Goal: Task Accomplishment & Management: Use online tool/utility

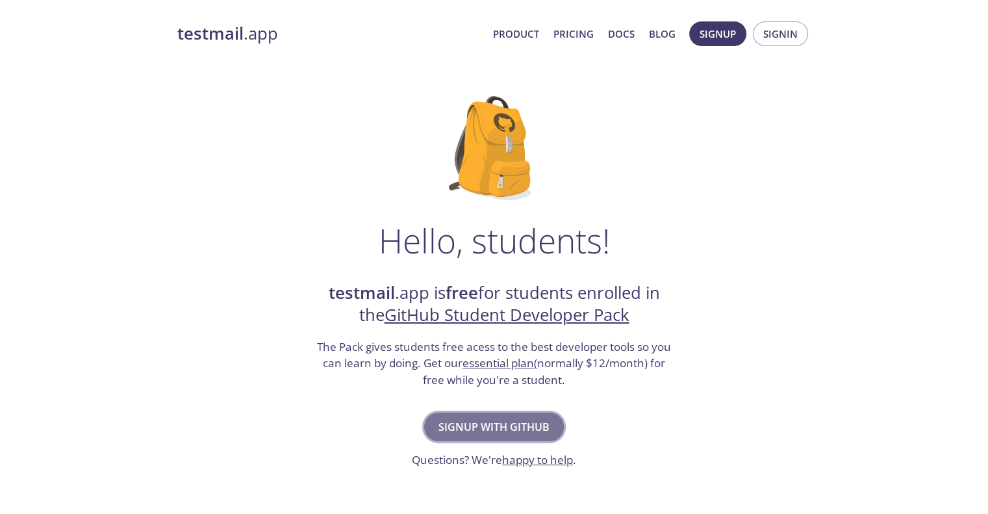
click at [517, 424] on span "Signup with GitHub" at bounding box center [493, 427] width 111 height 18
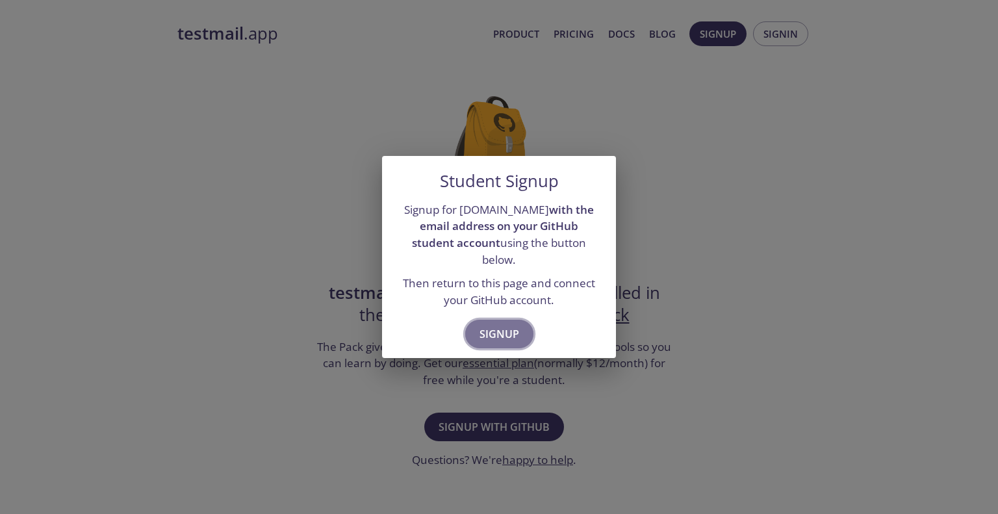
click at [508, 326] on span "Signup" at bounding box center [499, 334] width 40 height 18
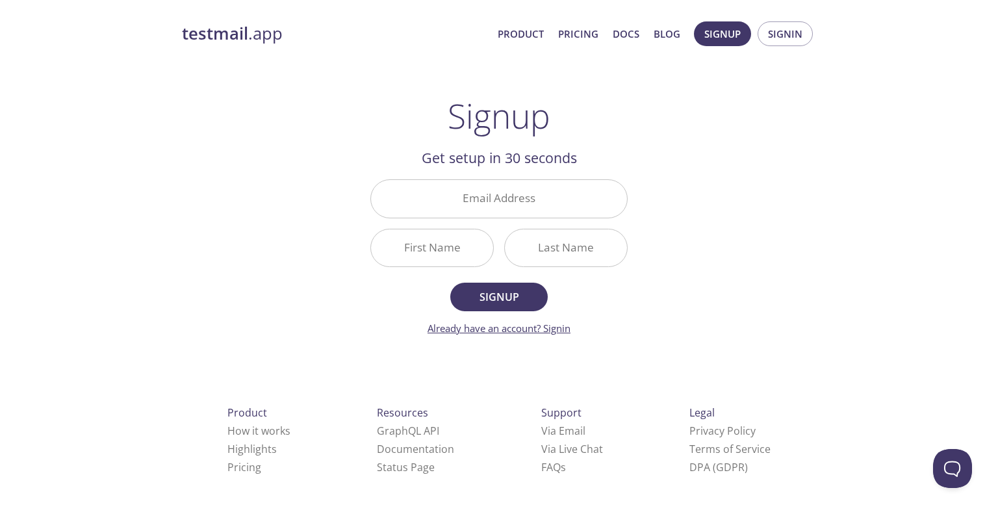
click at [553, 328] on link "Already have an account? Signin" at bounding box center [498, 327] width 143 height 13
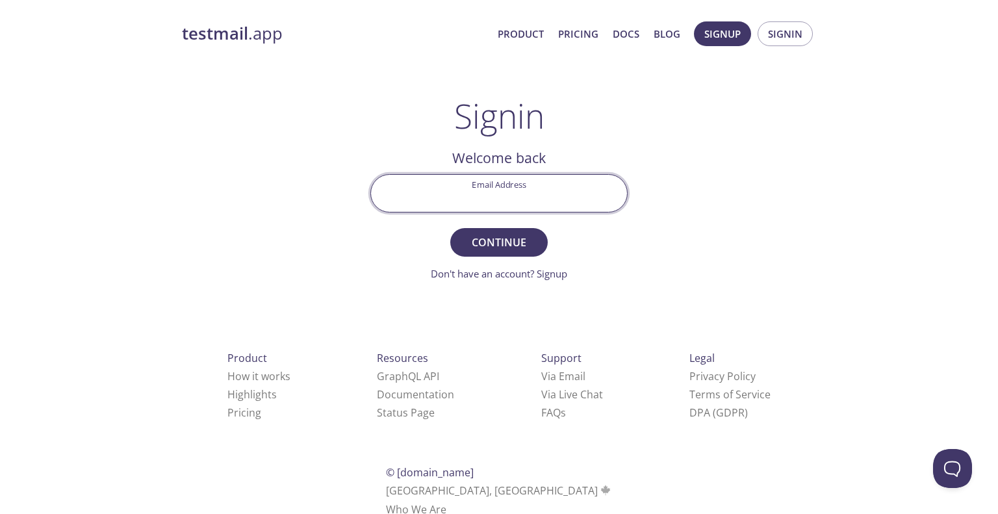
click at [514, 198] on input "Email Address" at bounding box center [499, 193] width 256 height 37
type input "[EMAIL_ADDRESS][DOMAIN_NAME]"
click at [450, 228] on button "Continue" at bounding box center [498, 242] width 97 height 29
click at [504, 199] on input "Signin Security Code" at bounding box center [499, 193] width 256 height 37
paste input "LD4MWDS"
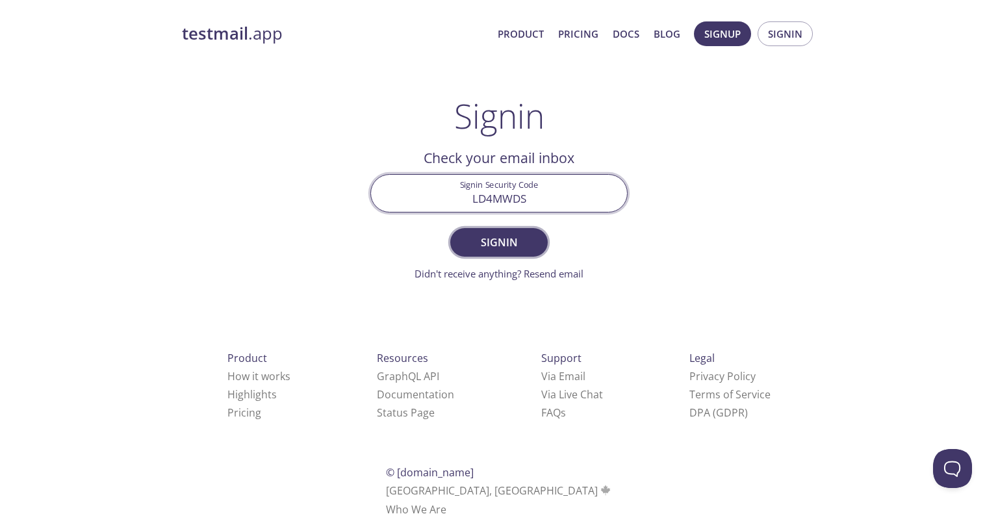
type input "LD4MWDS"
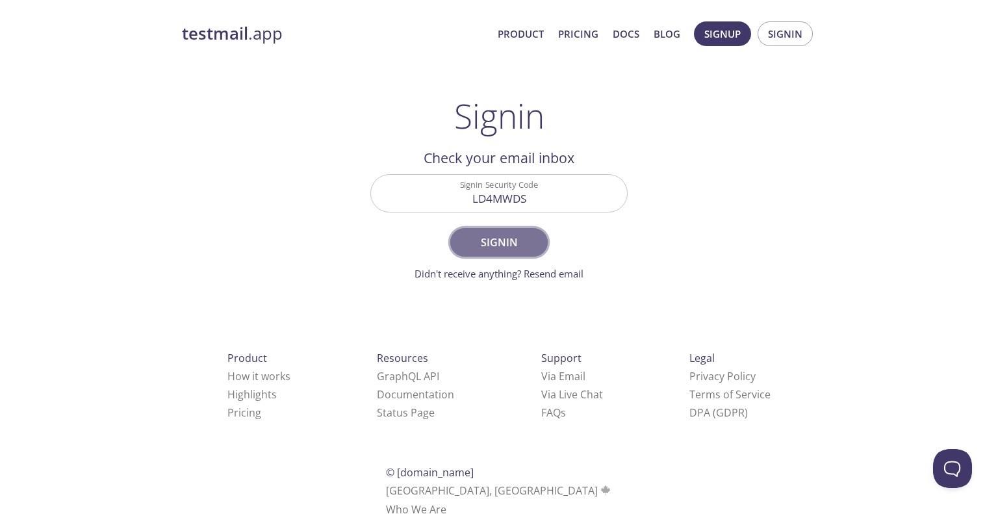
click at [487, 246] on span "Signin" at bounding box center [498, 242] width 69 height 18
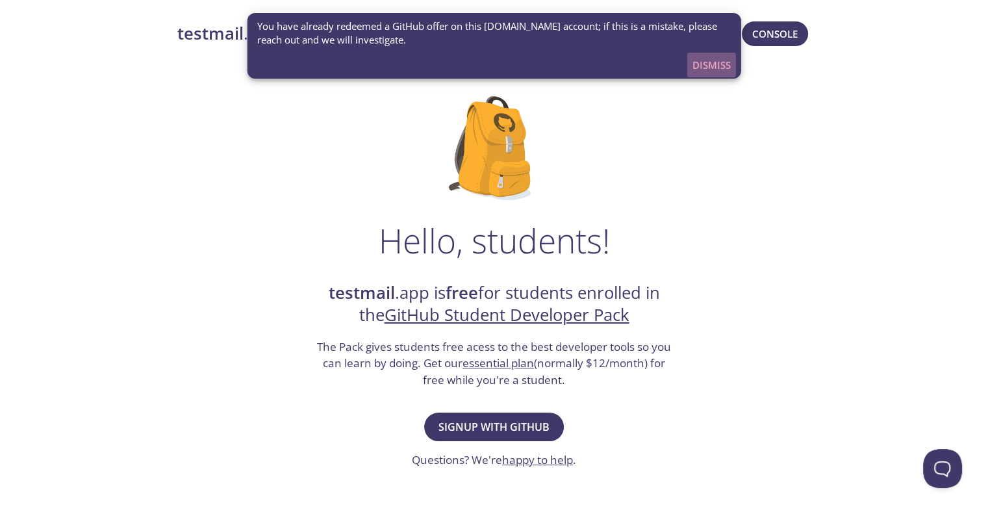
click at [706, 59] on span "Dismiss" at bounding box center [711, 65] width 38 height 17
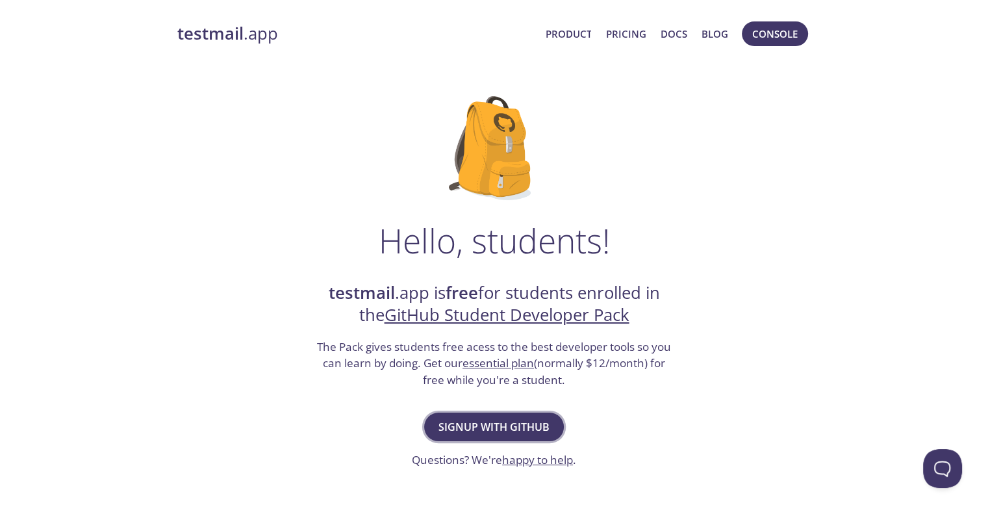
click at [499, 429] on span "Signup with GitHub" at bounding box center [493, 427] width 111 height 18
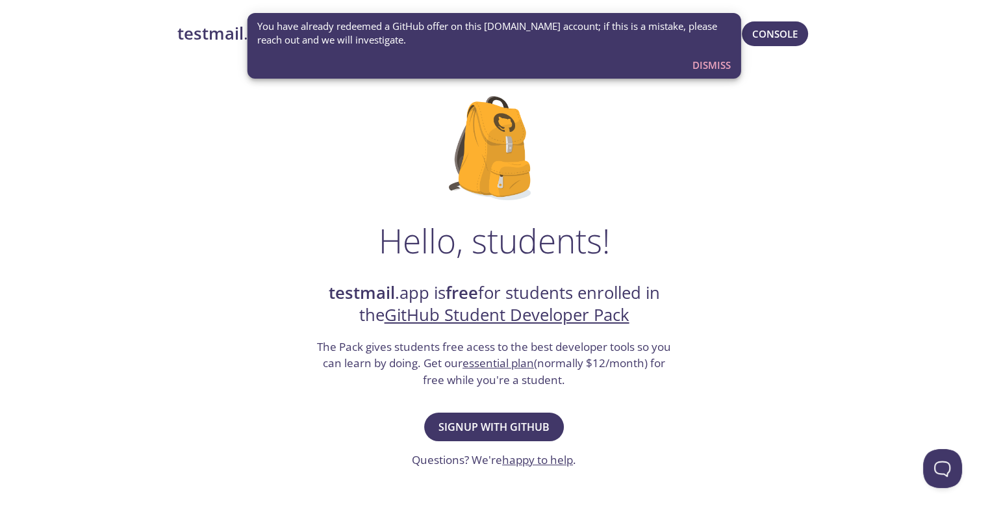
click at [699, 64] on span "Dismiss" at bounding box center [711, 65] width 38 height 17
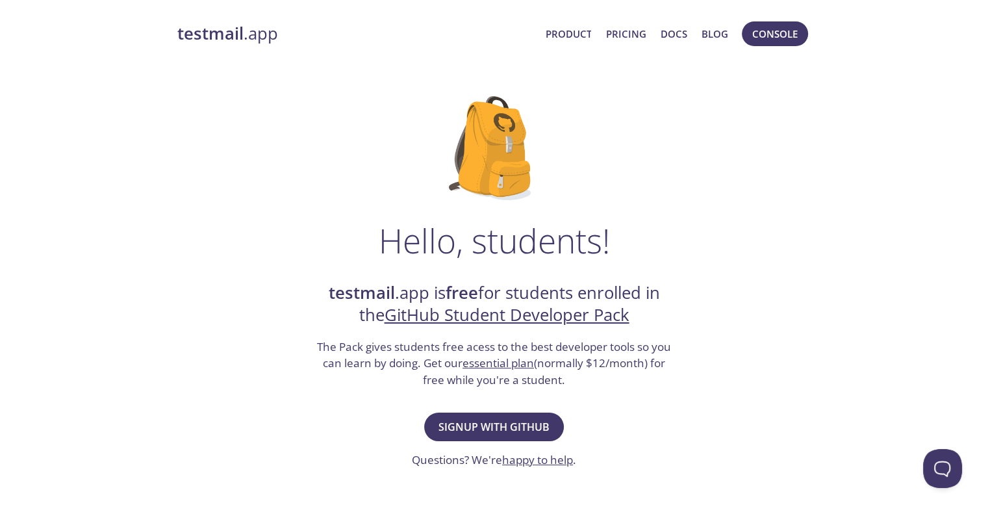
click at [230, 36] on strong "testmail" at bounding box center [210, 33] width 66 height 23
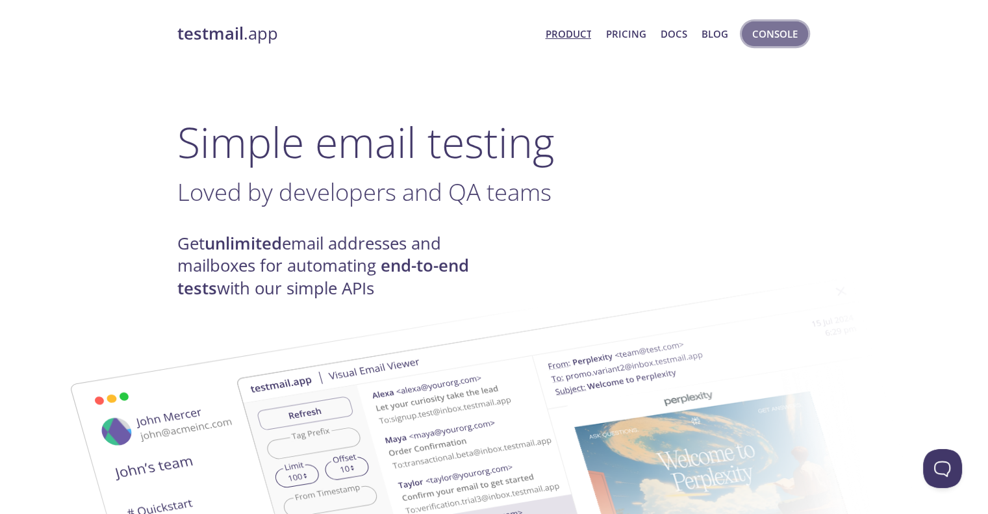
click at [785, 34] on span "Console" at bounding box center [774, 33] width 45 height 17
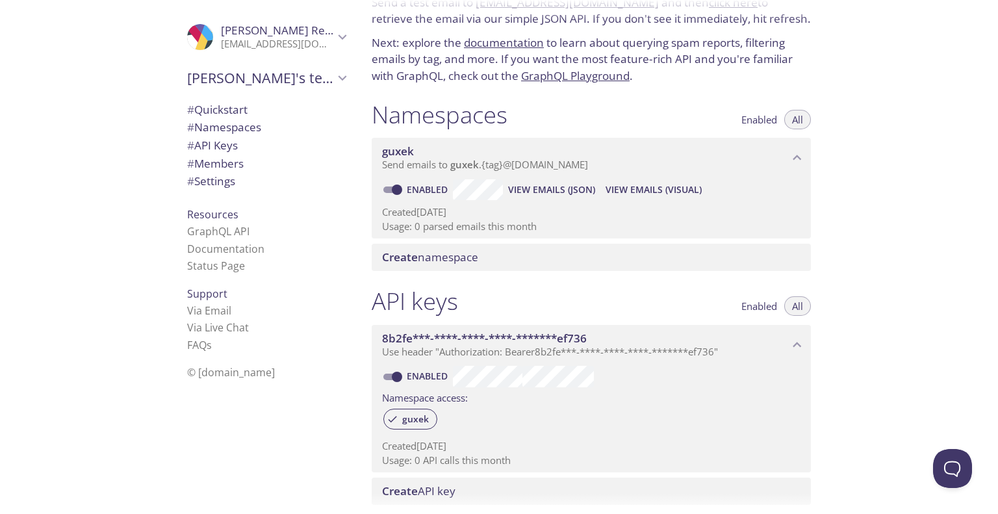
scroll to position [47, 0]
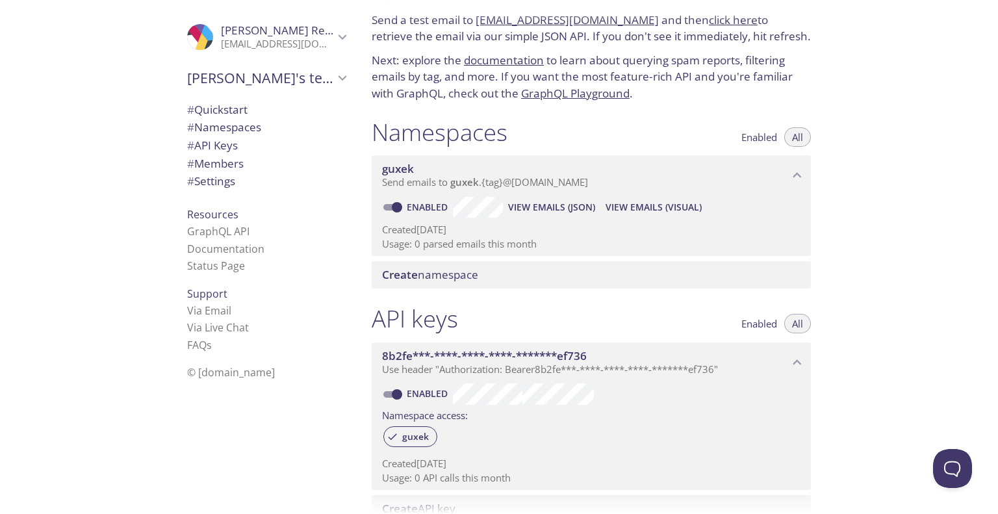
click at [465, 282] on span "Create namespace" at bounding box center [430, 274] width 96 height 15
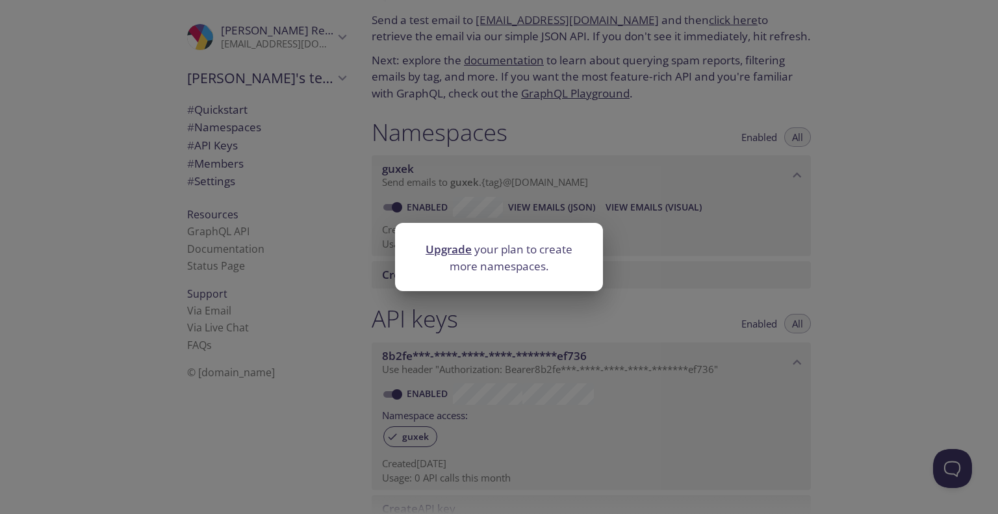
click at [664, 247] on div "Upgrade your plan to create more namespaces." at bounding box center [499, 257] width 998 height 514
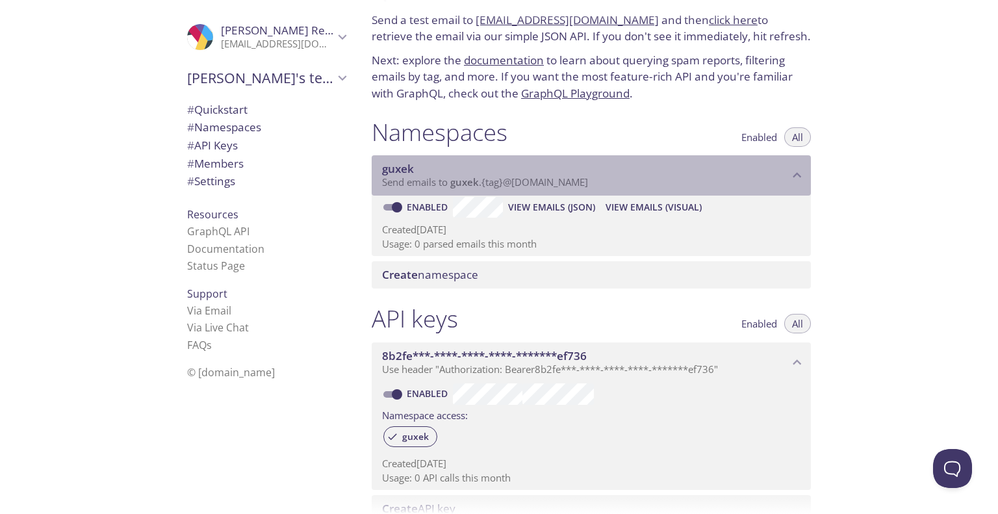
click at [457, 182] on span "guxek" at bounding box center [464, 181] width 29 height 13
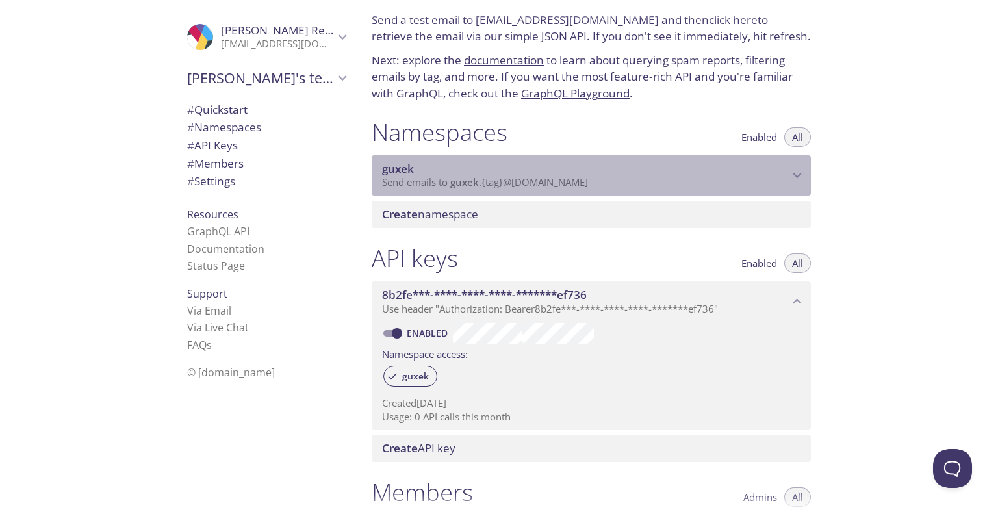
click at [457, 182] on span "guxek" at bounding box center [464, 181] width 29 height 13
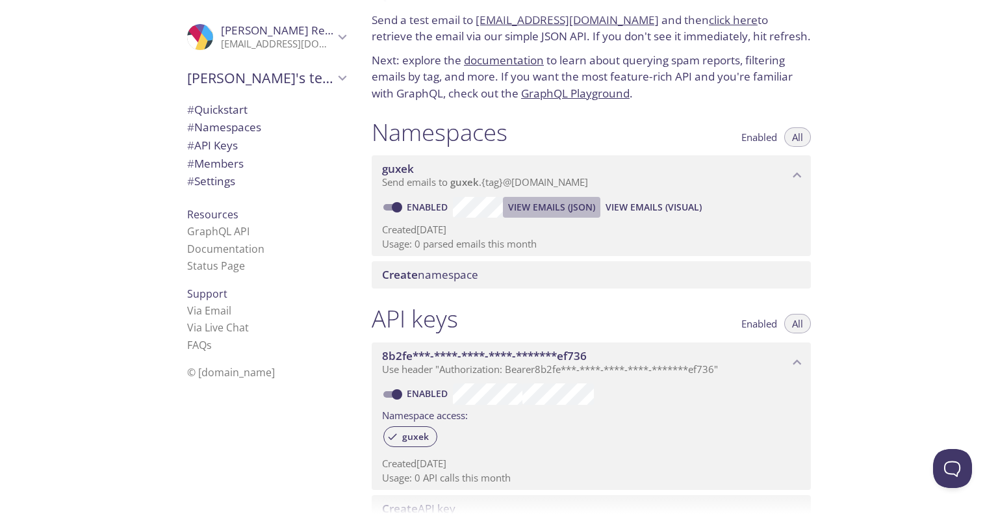
click at [581, 211] on span "View Emails (JSON)" at bounding box center [551, 207] width 87 height 16
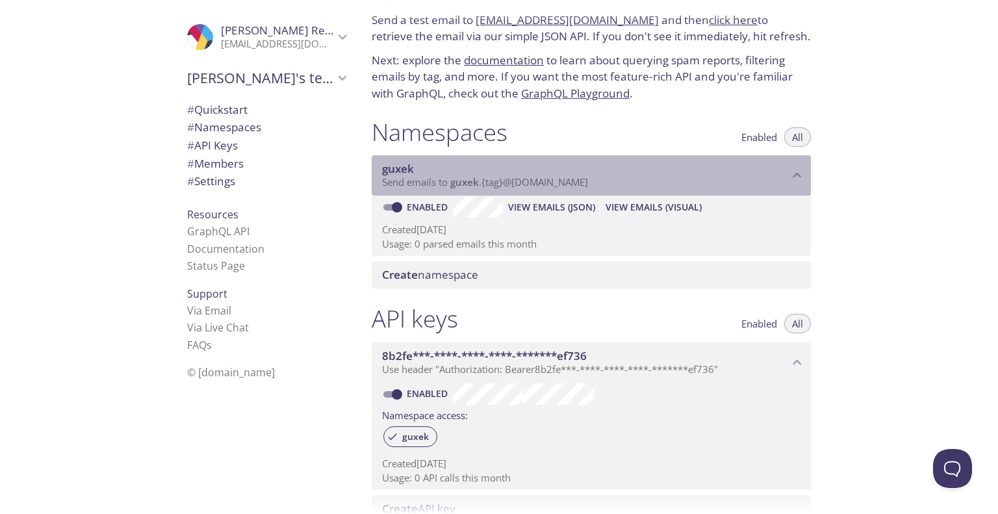
click at [472, 175] on span "guxek" at bounding box center [585, 169] width 407 height 14
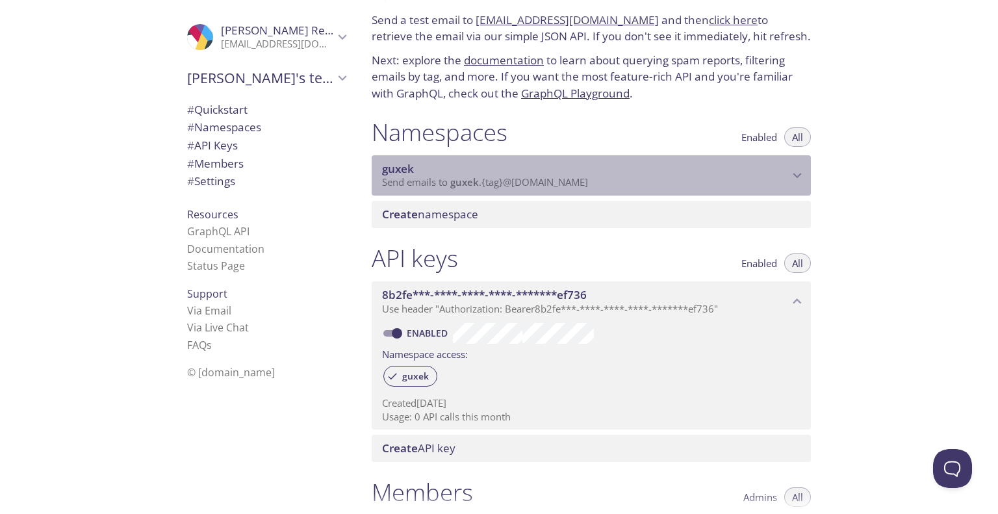
click at [472, 175] on span "guxek" at bounding box center [585, 169] width 407 height 14
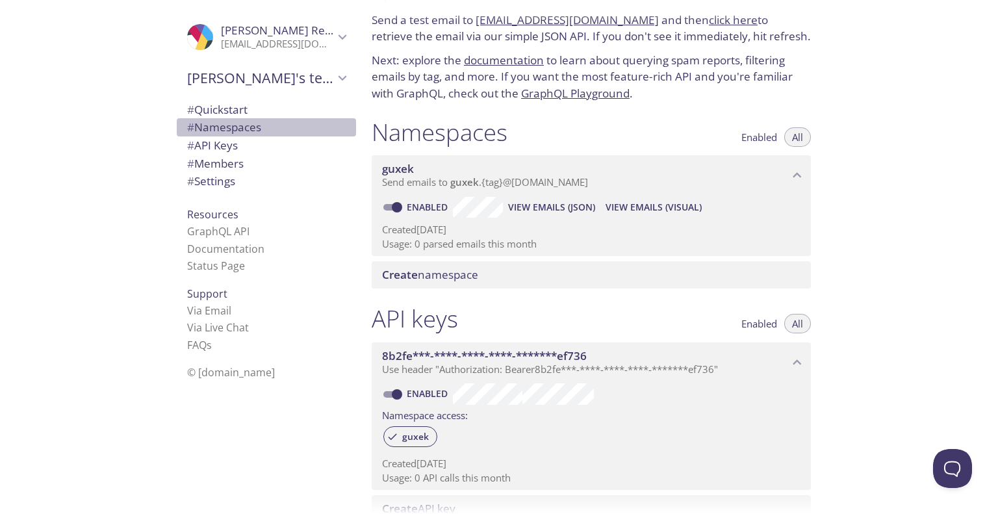
drag, startPoint x: 472, startPoint y: 175, endPoint x: 244, endPoint y: 127, distance: 232.2
click at [244, 127] on span "# Namespaces" at bounding box center [224, 127] width 74 height 15
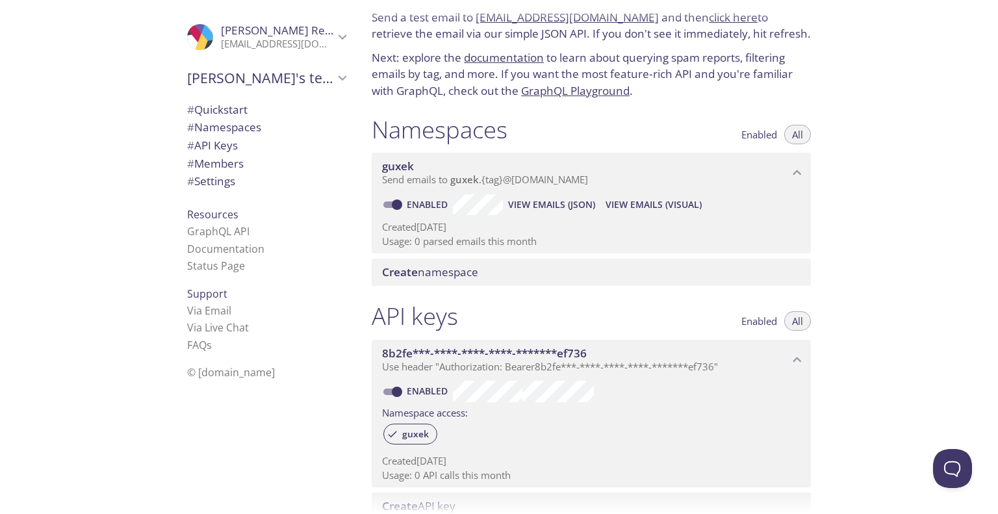
scroll to position [49, 0]
click at [223, 183] on span "# Settings" at bounding box center [211, 180] width 48 height 15
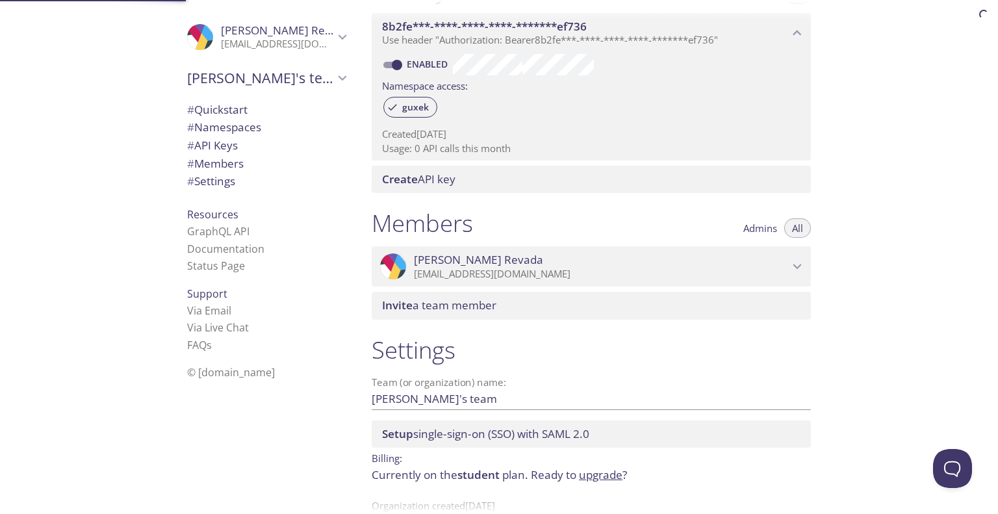
scroll to position [410, 0]
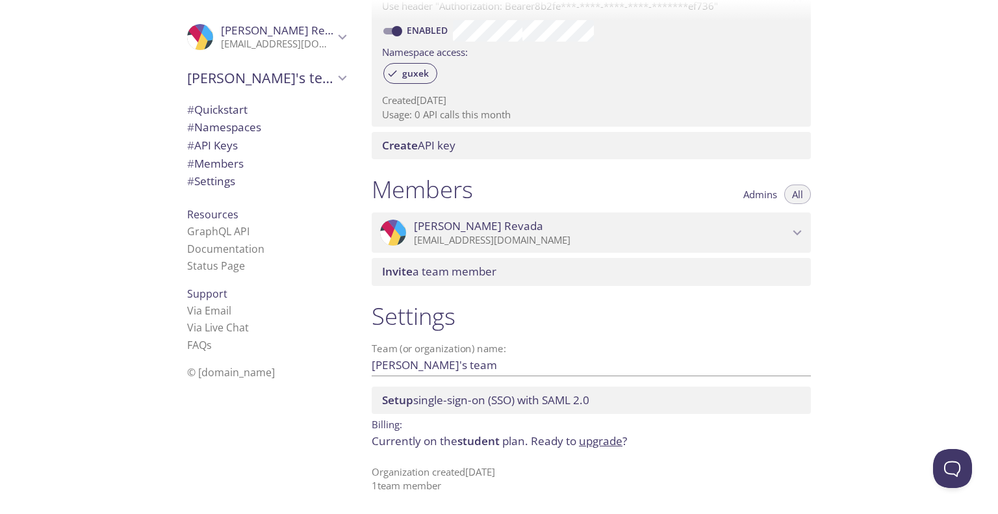
click at [255, 165] on span "# Members" at bounding box center [266, 163] width 158 height 17
click at [246, 147] on span "# API Keys" at bounding box center [266, 145] width 158 height 17
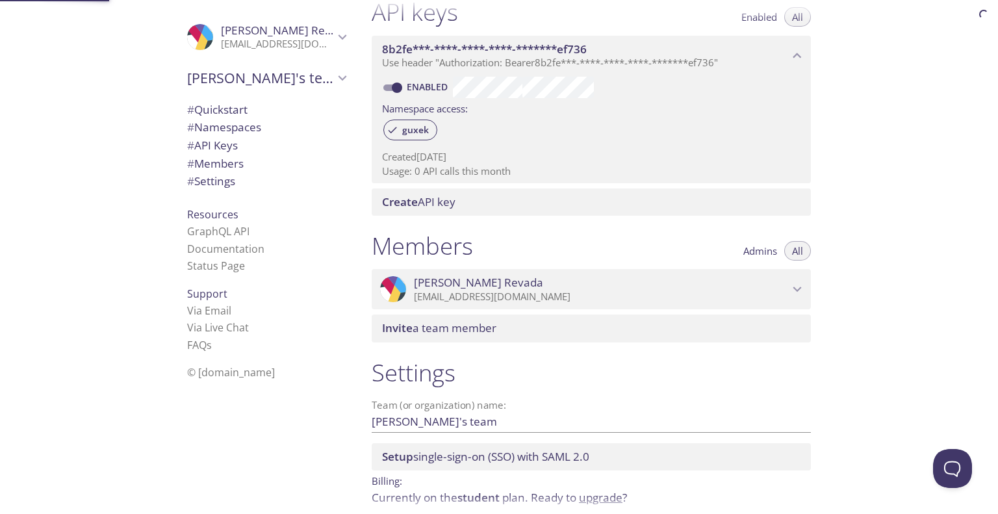
scroll to position [351, 0]
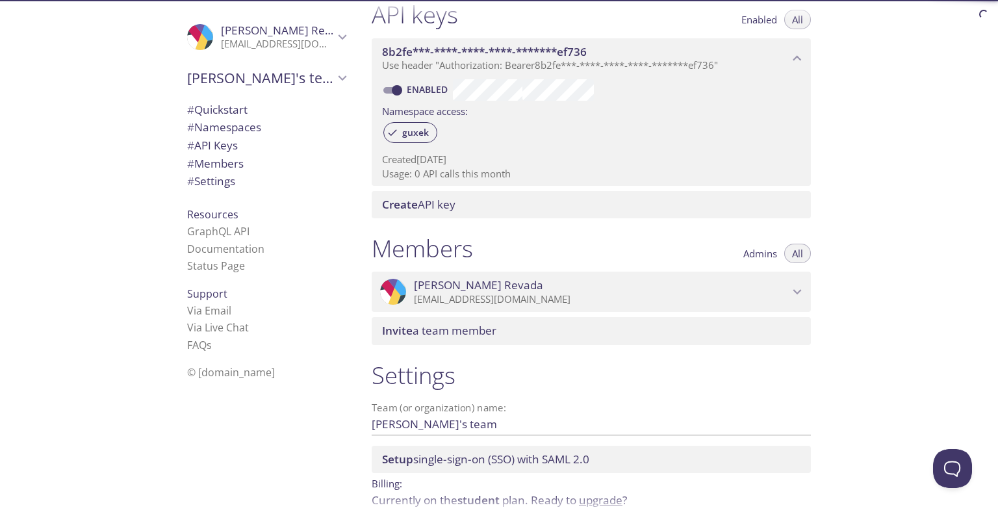
click at [270, 125] on span "# Namespaces" at bounding box center [266, 127] width 158 height 17
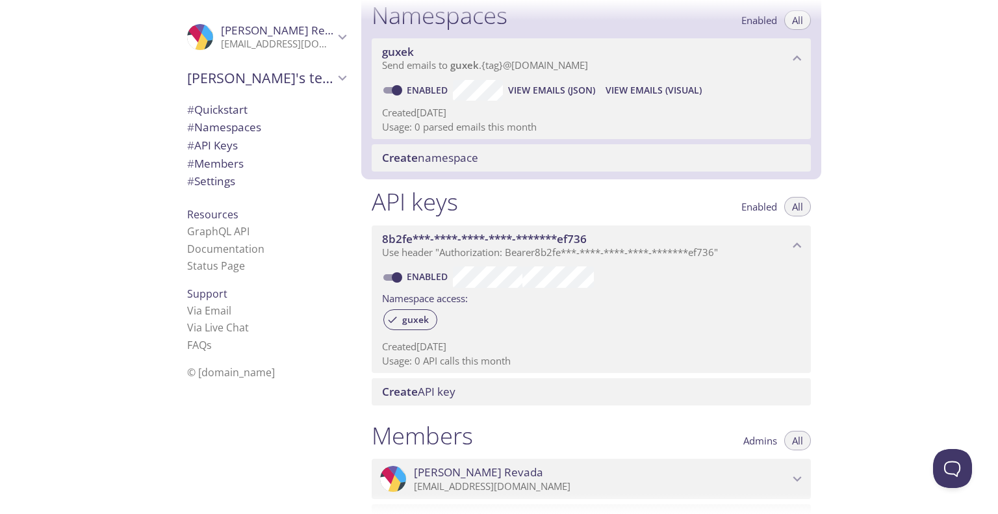
click at [258, 107] on span "# Quickstart" at bounding box center [266, 109] width 158 height 17
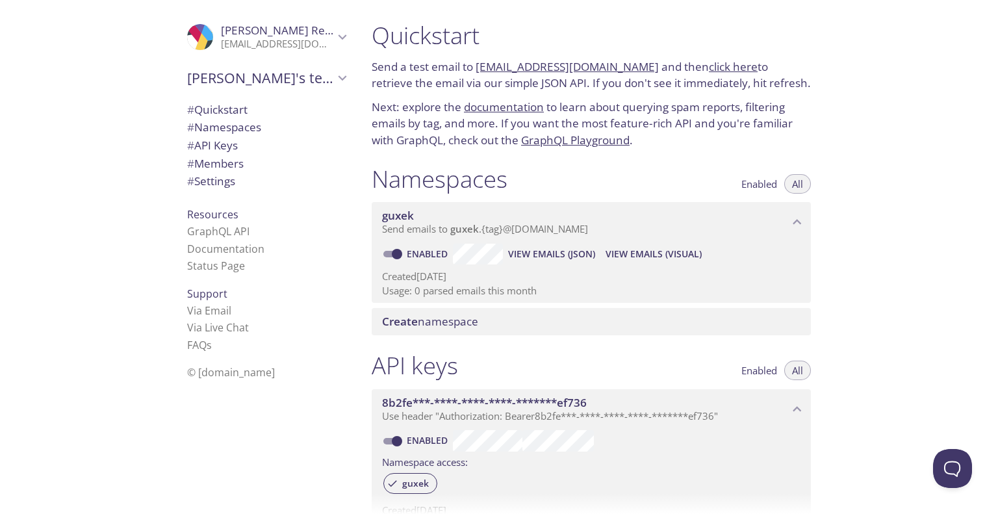
click at [564, 66] on link "[EMAIL_ADDRESS][DOMAIN_NAME]" at bounding box center [566, 66] width 183 height 15
drag, startPoint x: 636, startPoint y: 69, endPoint x: 474, endPoint y: 69, distance: 161.7
click at [474, 69] on p "Send a test email to [EMAIL_ADDRESS][DOMAIN_NAME] and then click here to retrie…" at bounding box center [591, 74] width 439 height 33
click at [714, 63] on link "click here" at bounding box center [733, 66] width 49 height 15
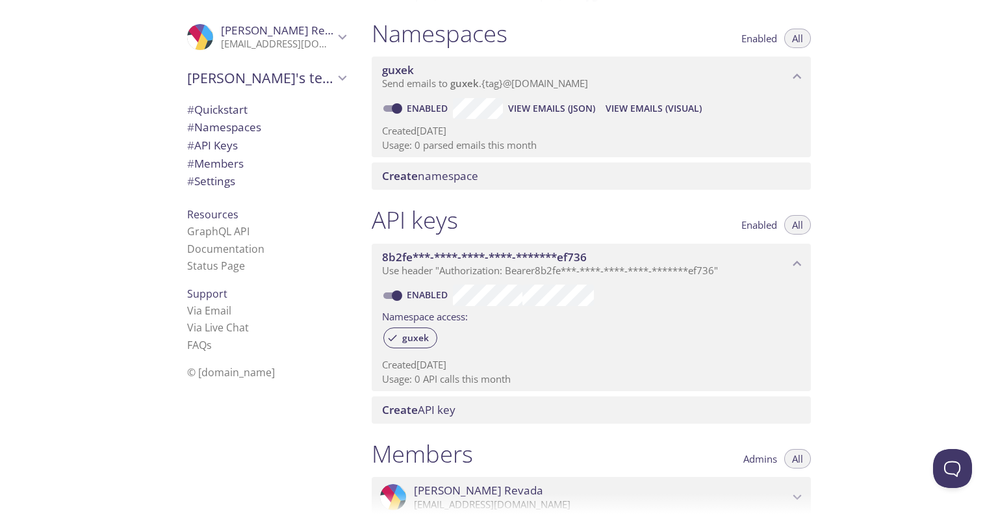
scroll to position [147, 0]
click at [520, 105] on span "View Emails (JSON)" at bounding box center [551, 107] width 87 height 16
click at [685, 106] on span "View Emails (Visual)" at bounding box center [653, 107] width 96 height 16
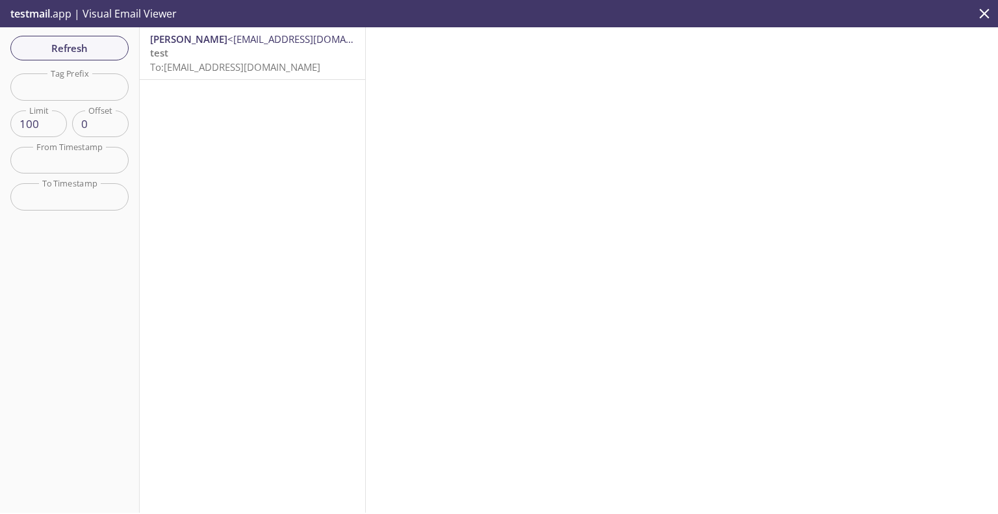
click at [309, 67] on p "test To: [EMAIL_ADDRESS][DOMAIN_NAME]" at bounding box center [252, 60] width 205 height 28
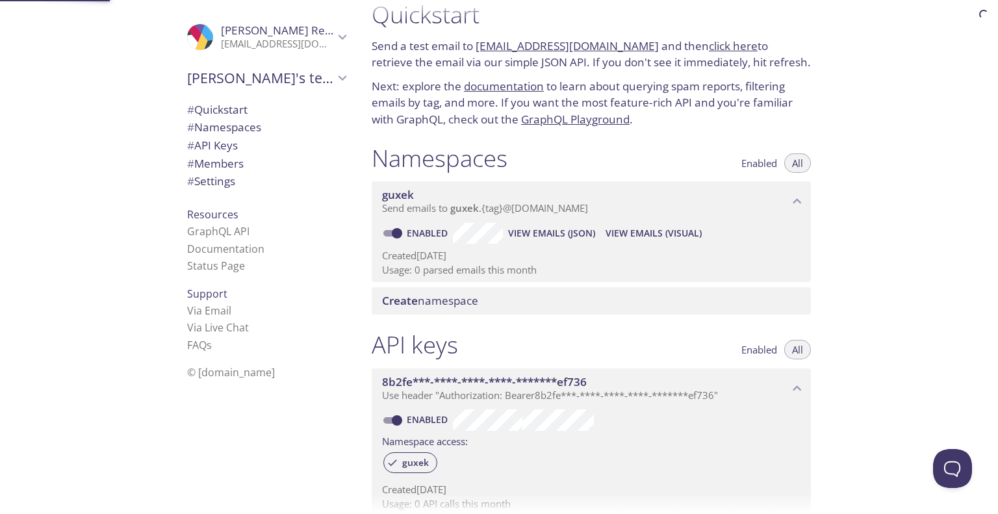
scroll to position [21, 0]
